Goal: Task Accomplishment & Management: Use online tool/utility

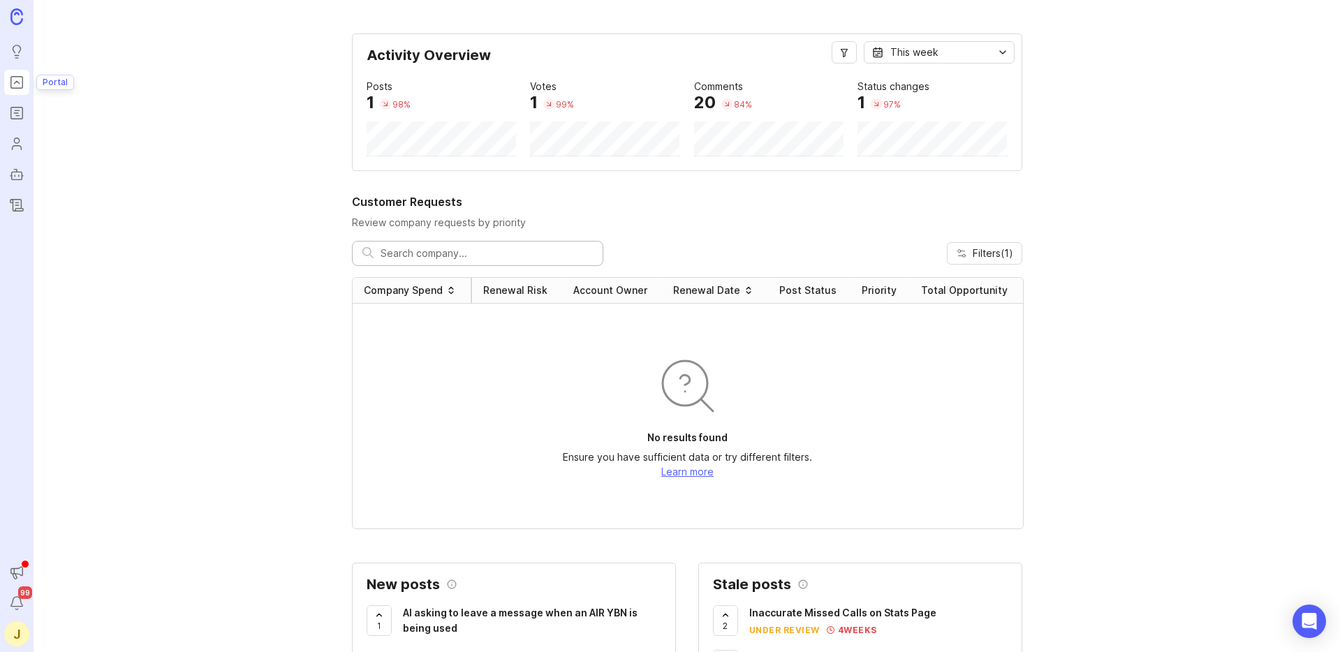
click at [17, 82] on icon "Portal" at bounding box center [16, 82] width 15 height 17
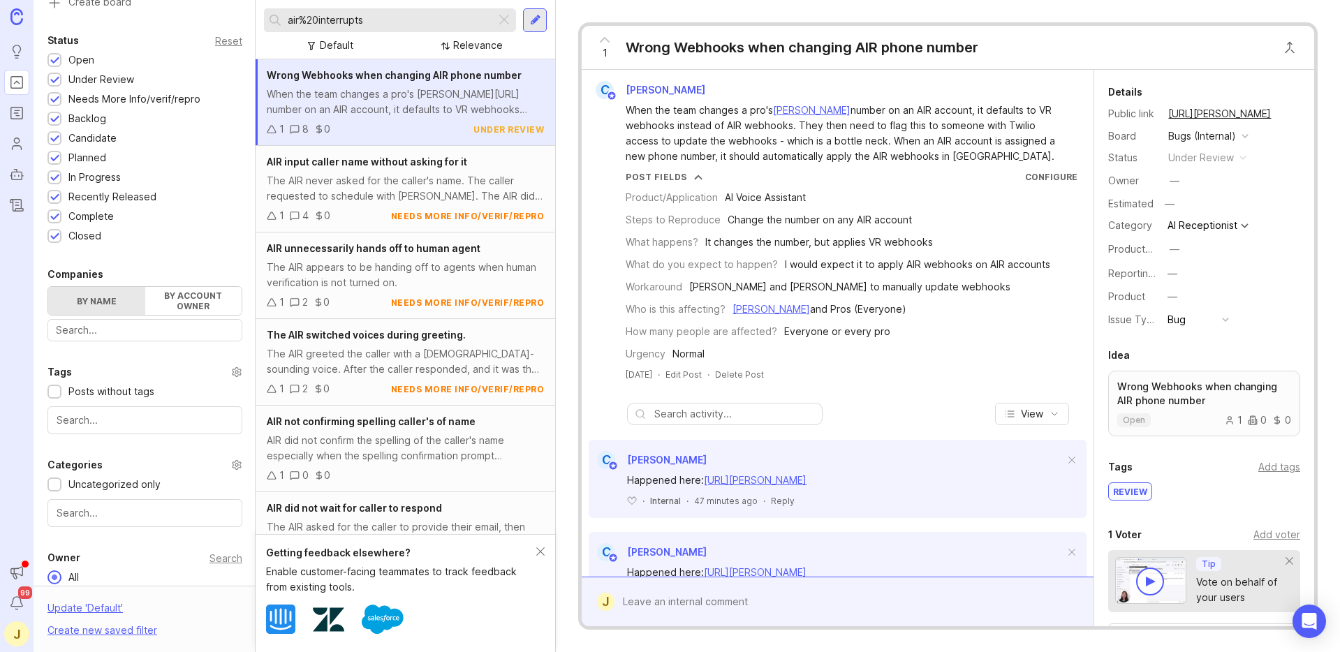
scroll to position [316, 0]
click at [116, 318] on div at bounding box center [144, 329] width 195 height 22
type input "[PERSON_NAME]"
click at [120, 362] on div "[PERSON_NAME] Law" at bounding box center [133, 366] width 157 height 27
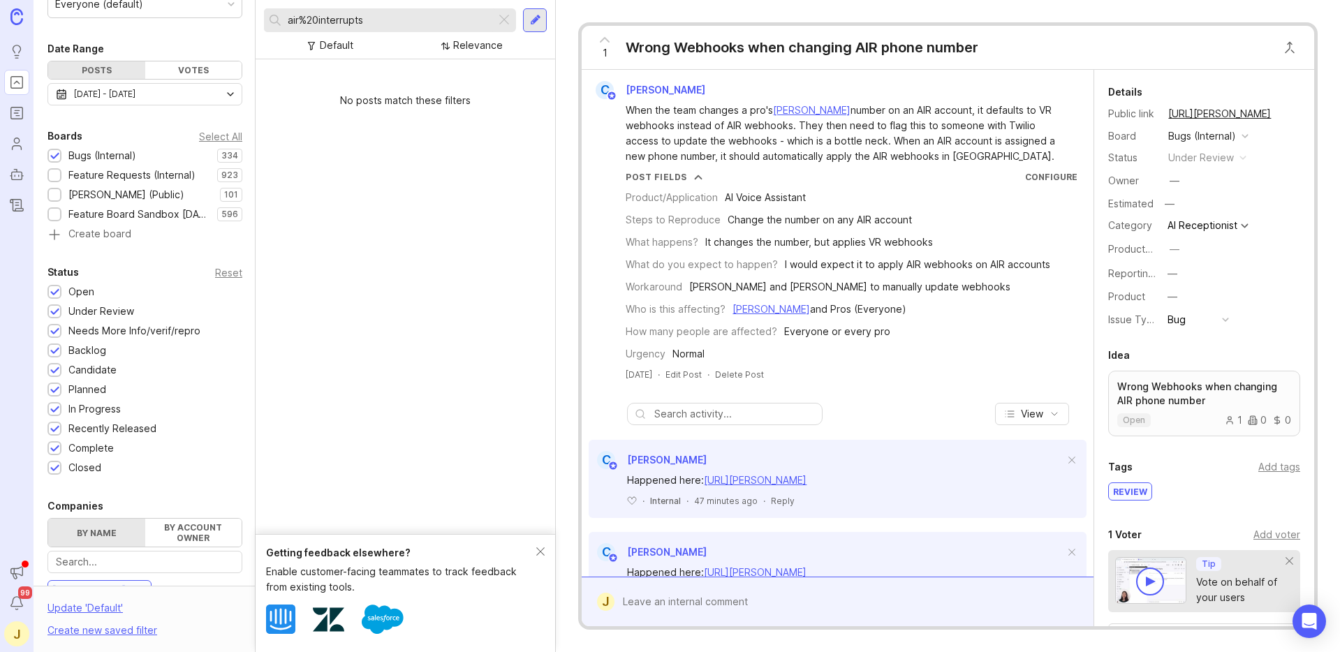
scroll to position [71, 0]
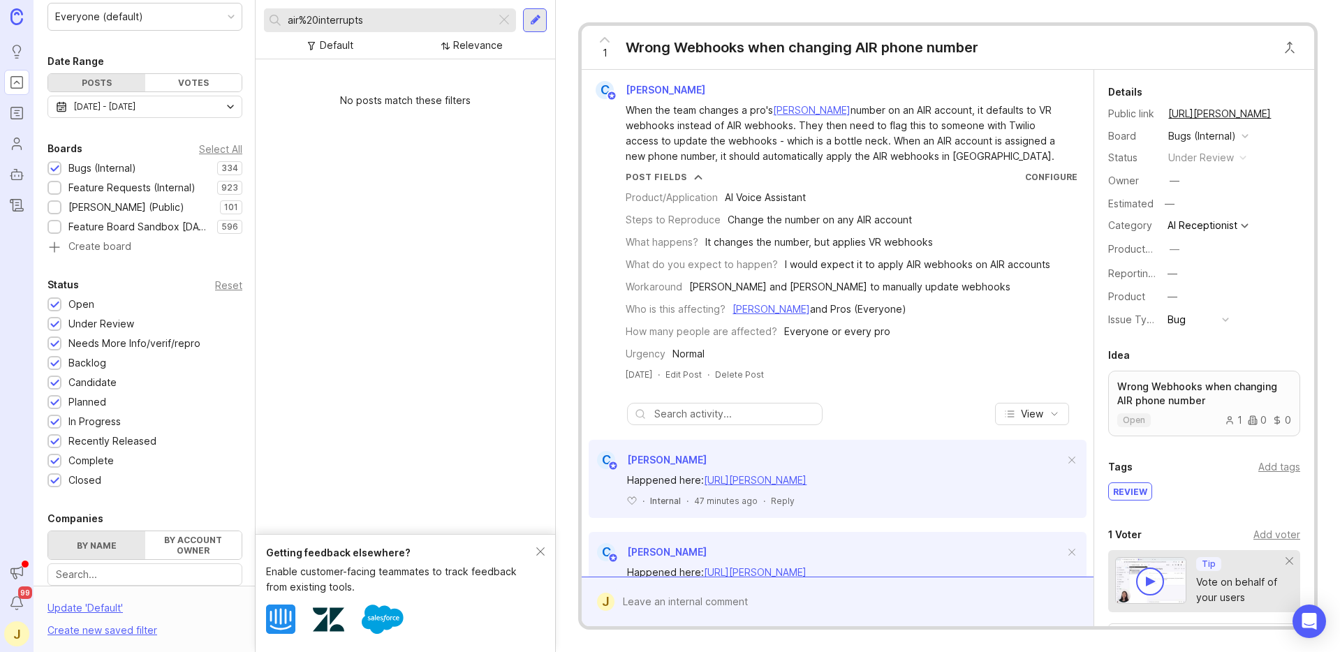
click at [111, 102] on div "[DATE] - [DATE]" at bounding box center [104, 106] width 61 height 15
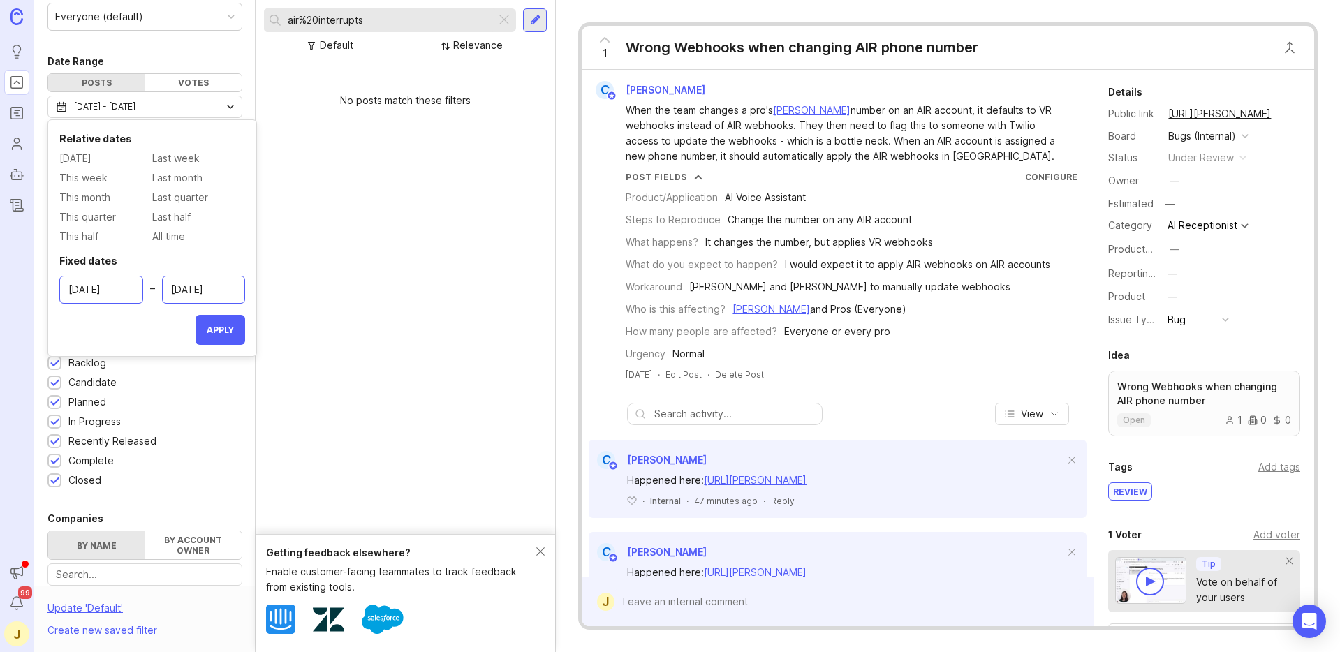
drag, startPoint x: 90, startPoint y: 290, endPoint x: 89, endPoint y: 307, distance: 17.5
click at [90, 291] on input "[DATE]" at bounding box center [101, 289] width 66 height 15
type input "[DATE]"
drag, startPoint x: 195, startPoint y: 293, endPoint x: 205, endPoint y: 334, distance: 42.5
click at [196, 293] on input "[DATE]" at bounding box center [204, 289] width 66 height 15
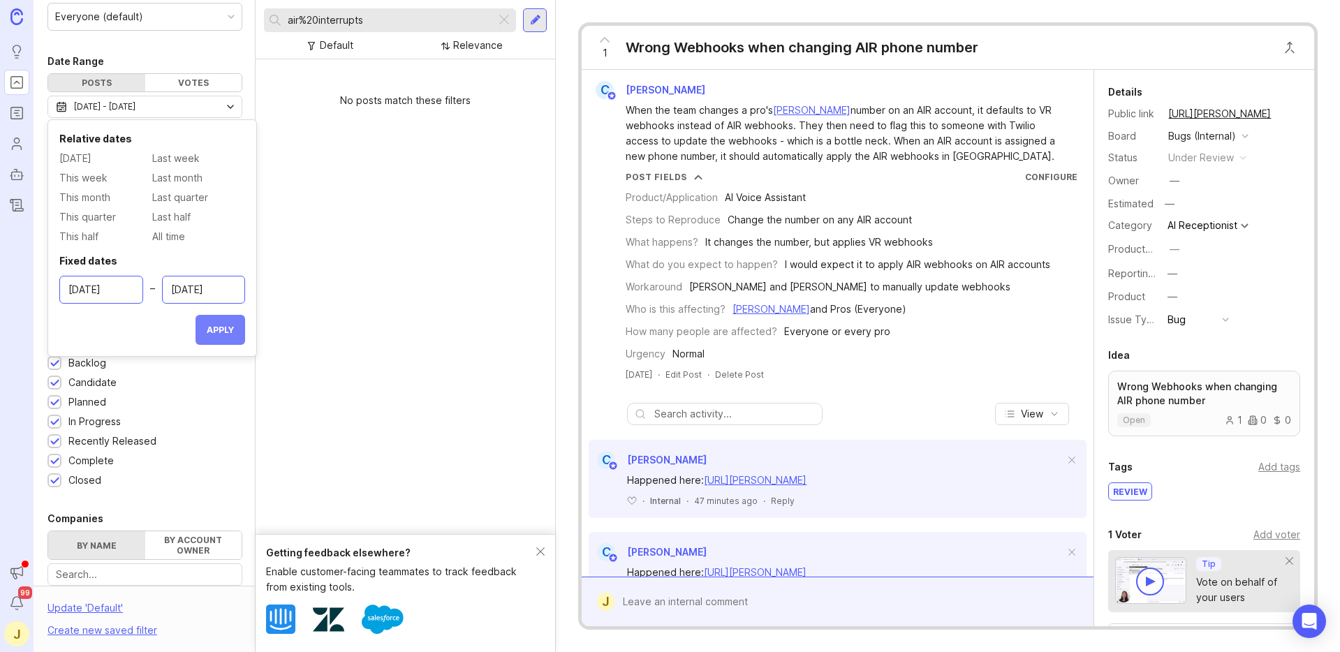
type input "[DATE]"
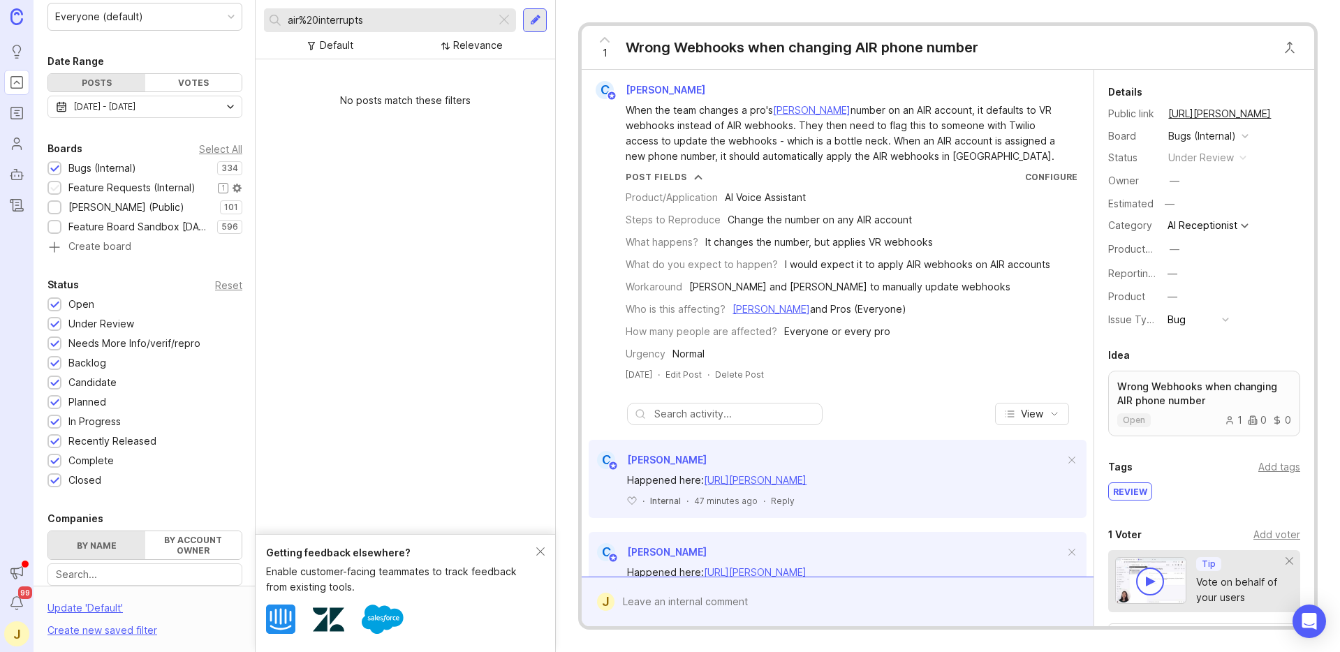
click at [51, 186] on div at bounding box center [54, 189] width 9 height 10
click at [53, 164] on div at bounding box center [54, 169] width 9 height 10
